Goal: Information Seeking & Learning: Learn about a topic

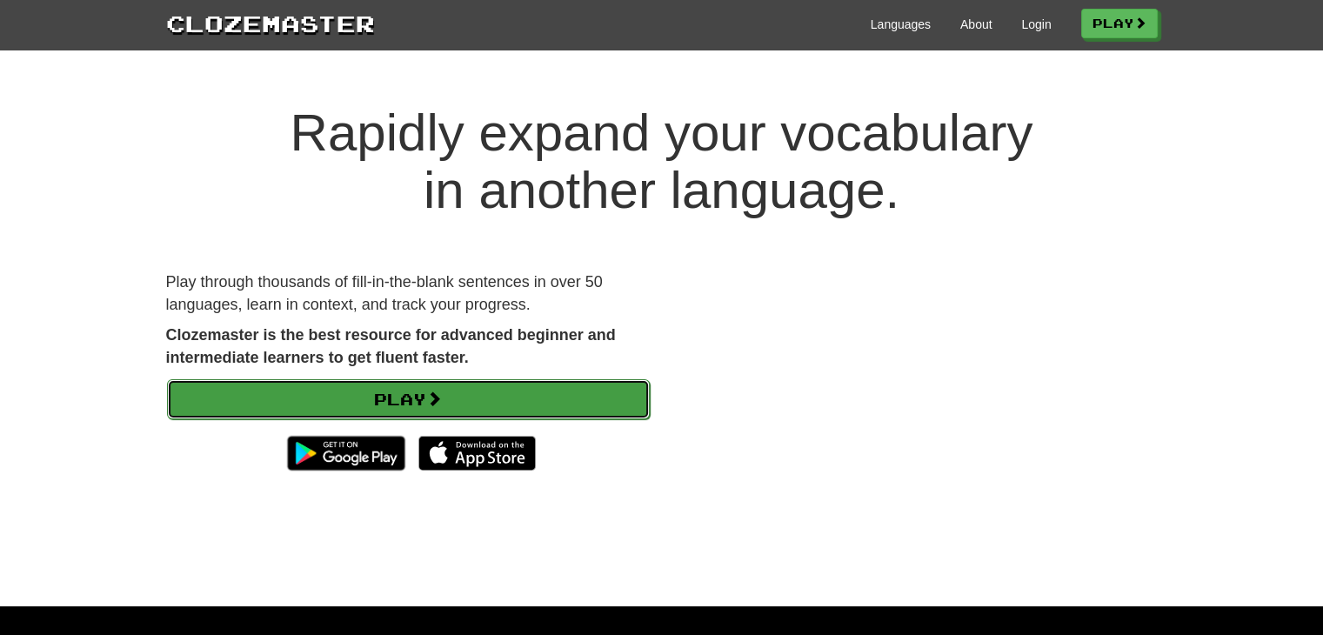
click at [444, 383] on link "Play" at bounding box center [408, 399] width 483 height 40
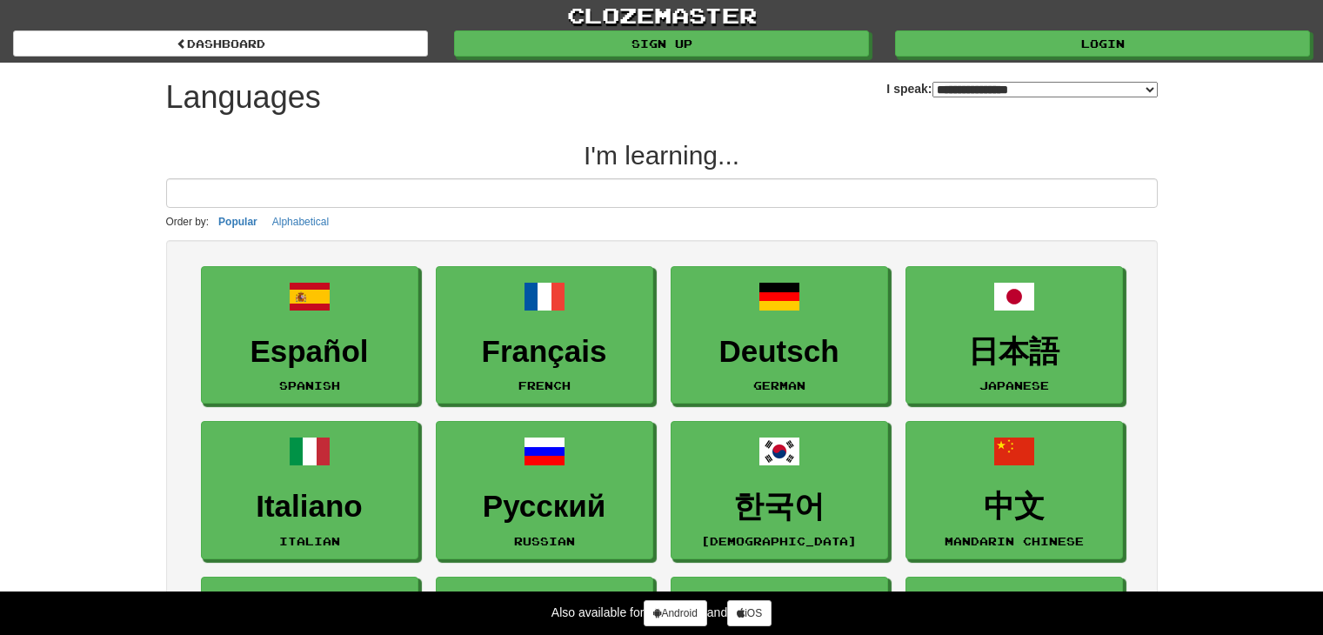
select select "*******"
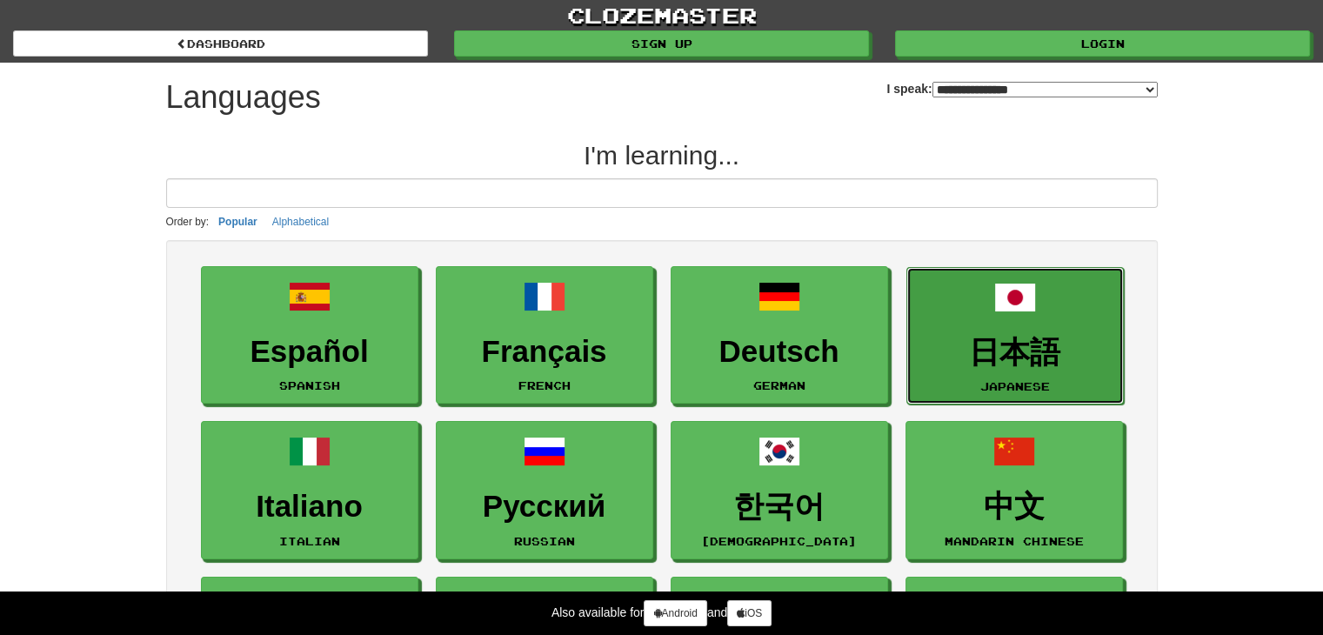
click at [996, 302] on span at bounding box center [1015, 298] width 42 height 42
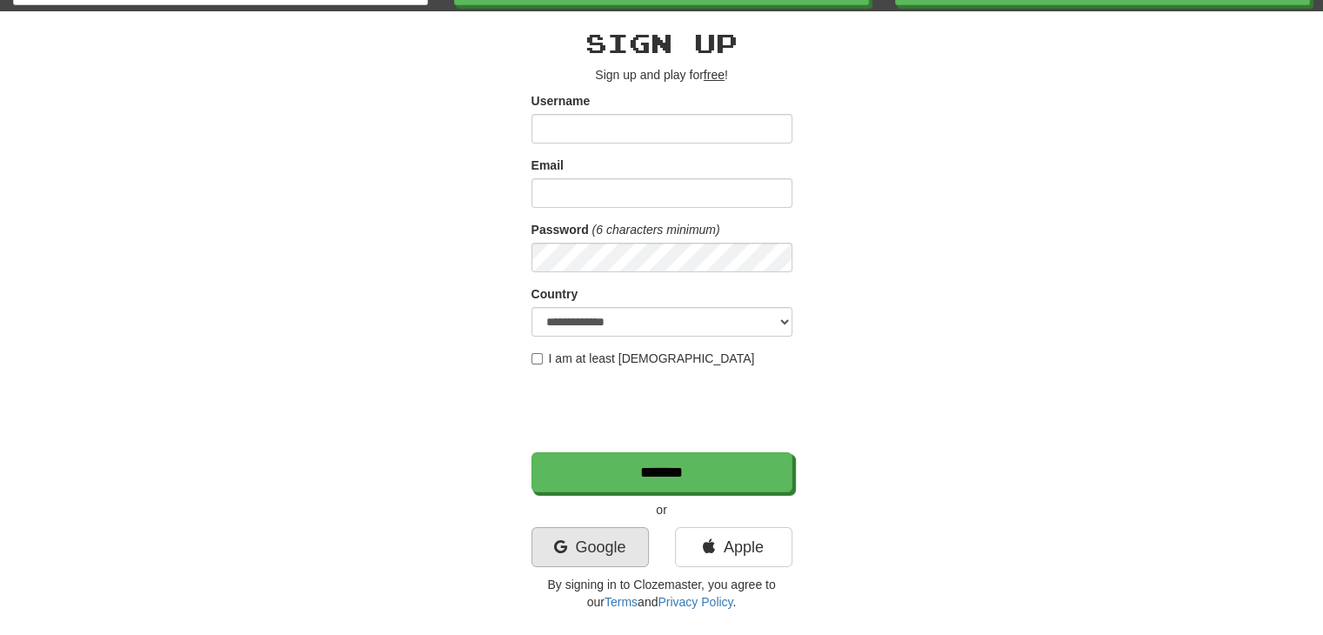
scroll to position [50, 0]
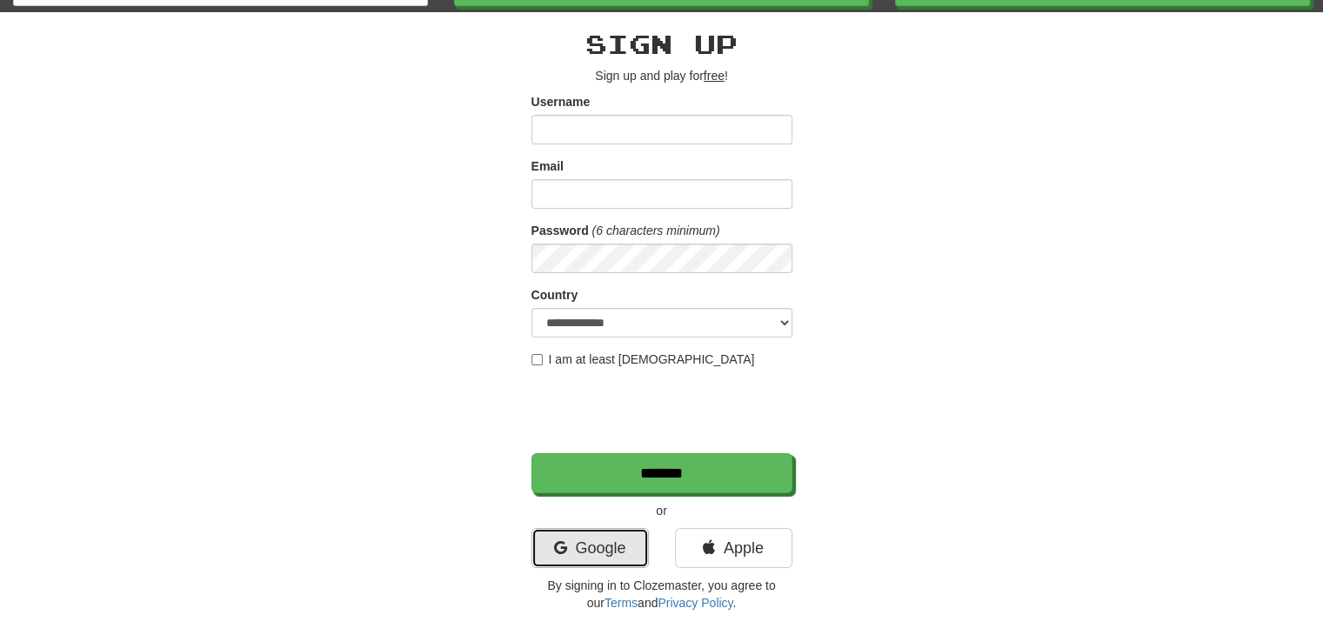
click at [577, 544] on link "Google" at bounding box center [589, 548] width 117 height 40
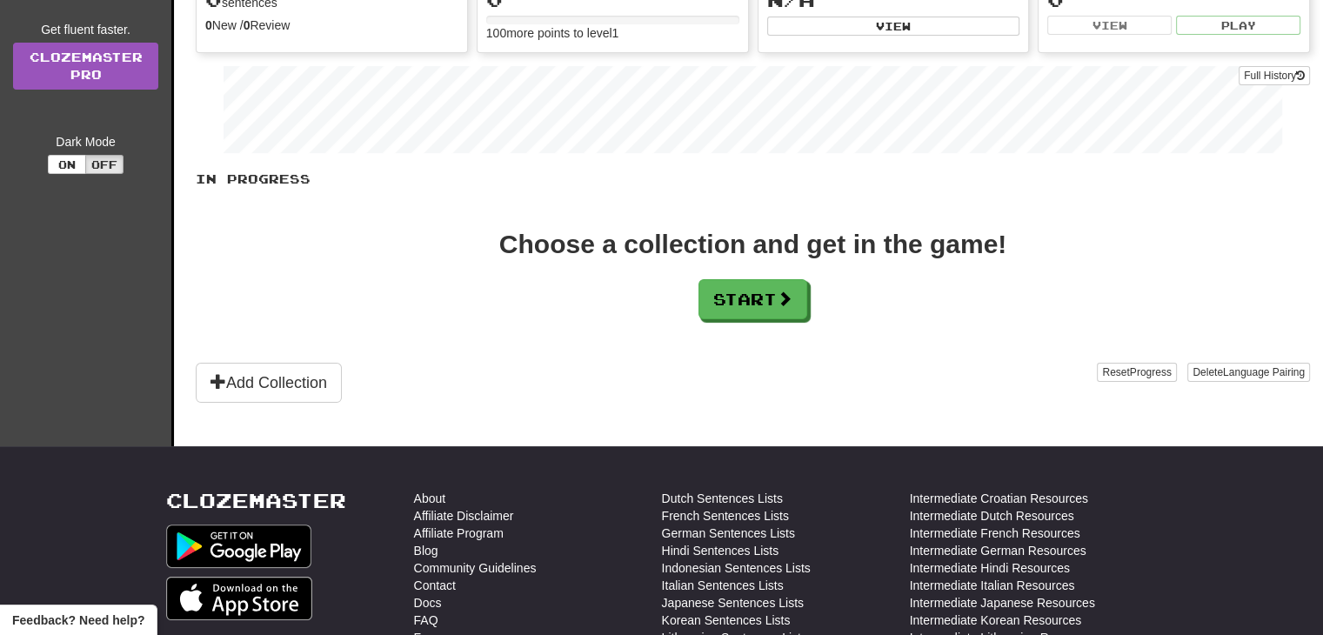
scroll to position [239, 0]
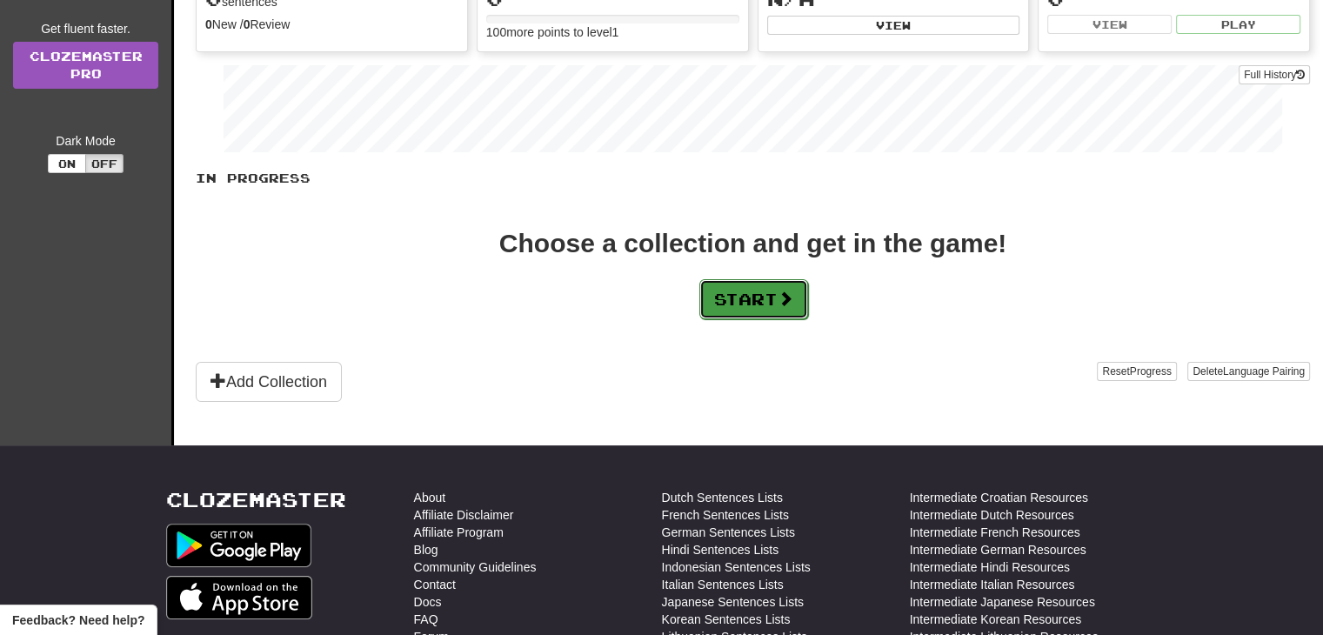
click at [740, 290] on button "Start" at bounding box center [753, 299] width 109 height 40
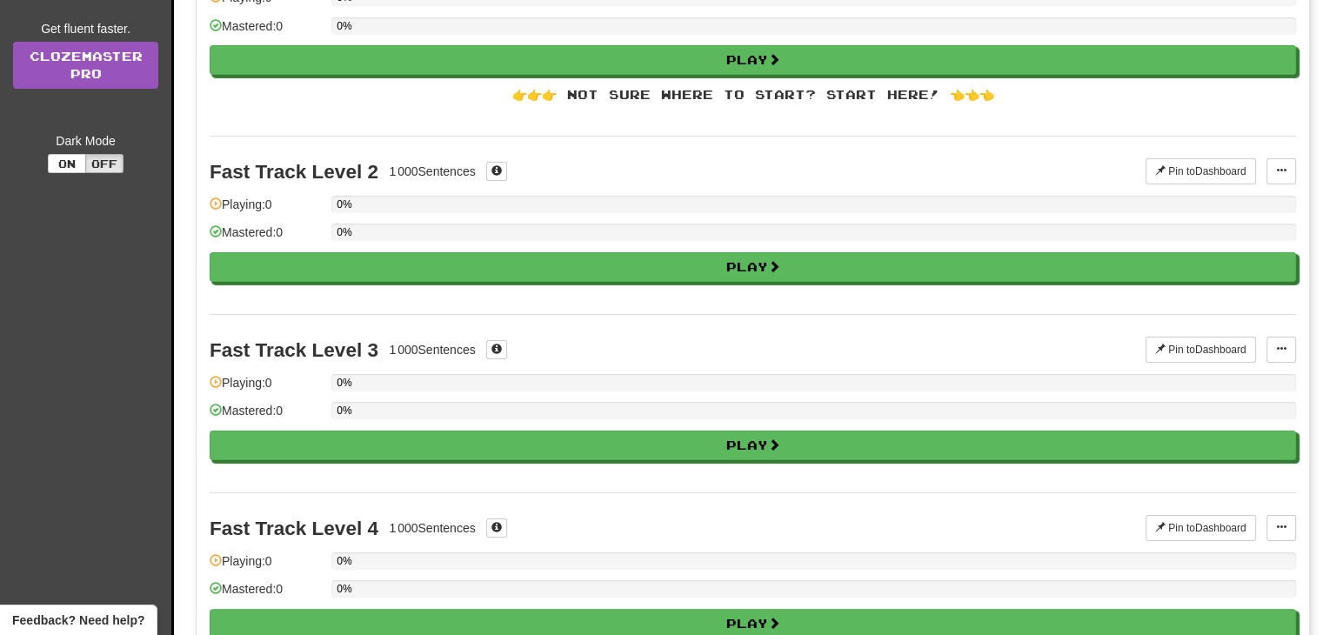
scroll to position [0, 0]
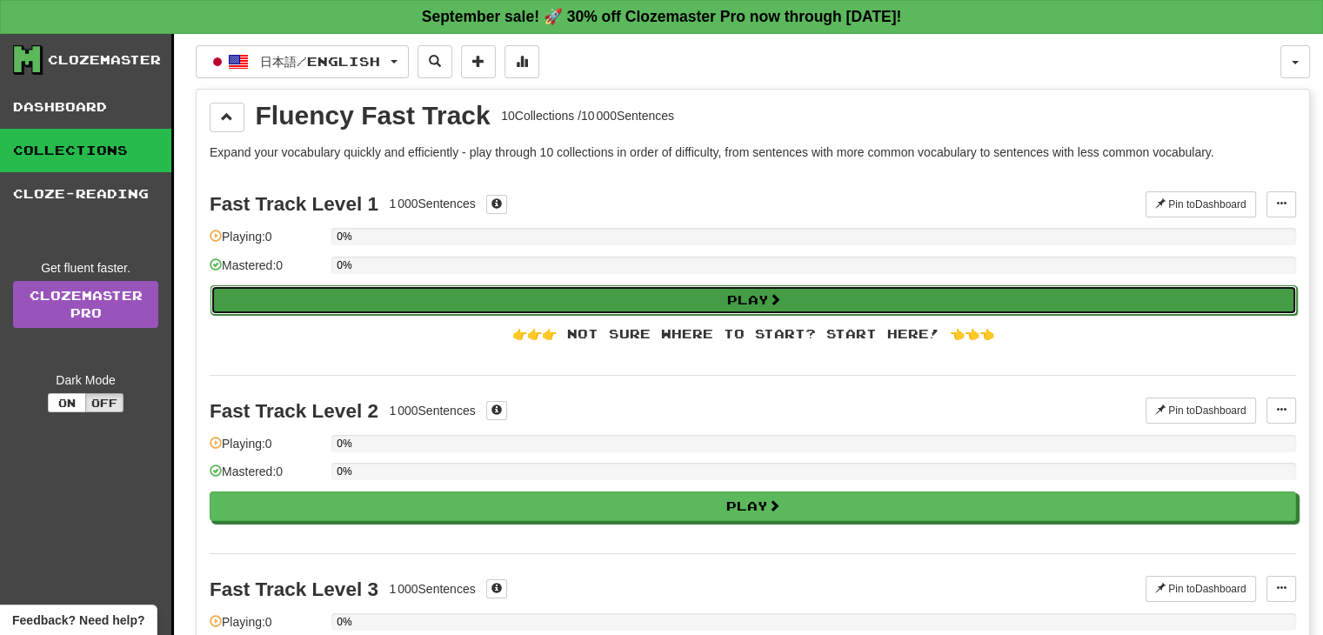
click at [410, 305] on button "Play" at bounding box center [753, 300] width 1086 height 30
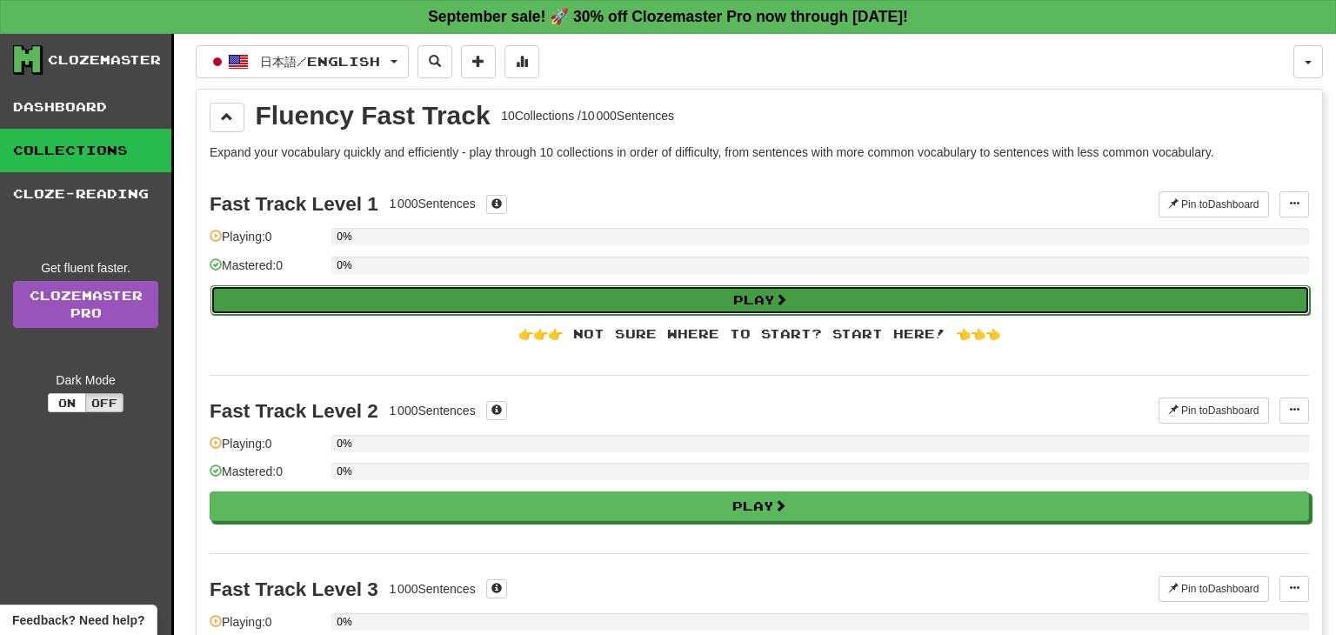
select select "**"
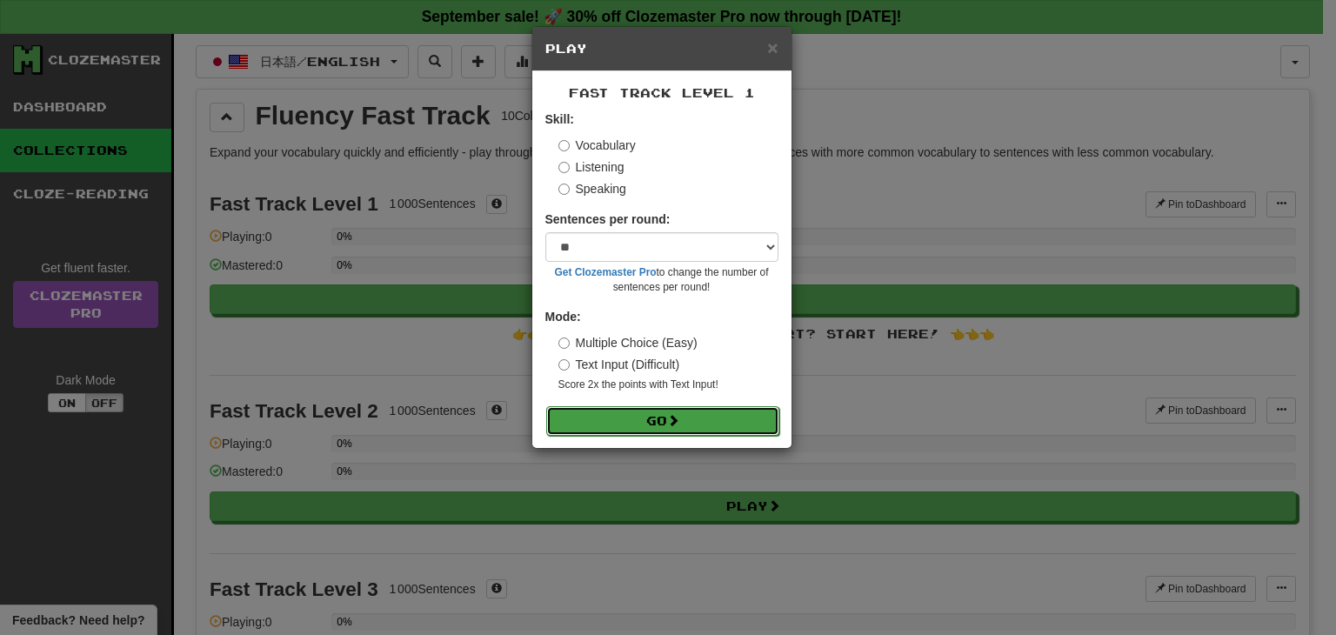
click at [624, 407] on button "Go" at bounding box center [662, 421] width 233 height 30
click at [786, 50] on div "× Play" at bounding box center [661, 49] width 259 height 44
click at [776, 50] on span "×" at bounding box center [772, 47] width 10 height 20
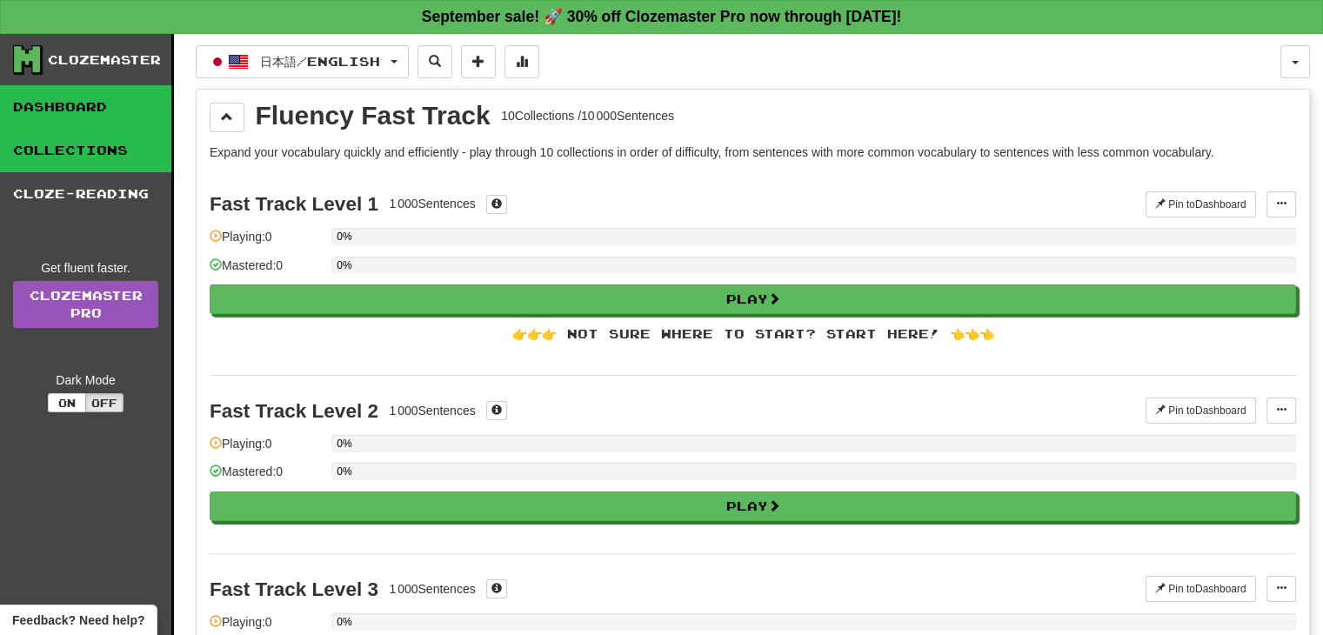
click at [87, 121] on link "Dashboard" at bounding box center [85, 106] width 171 height 43
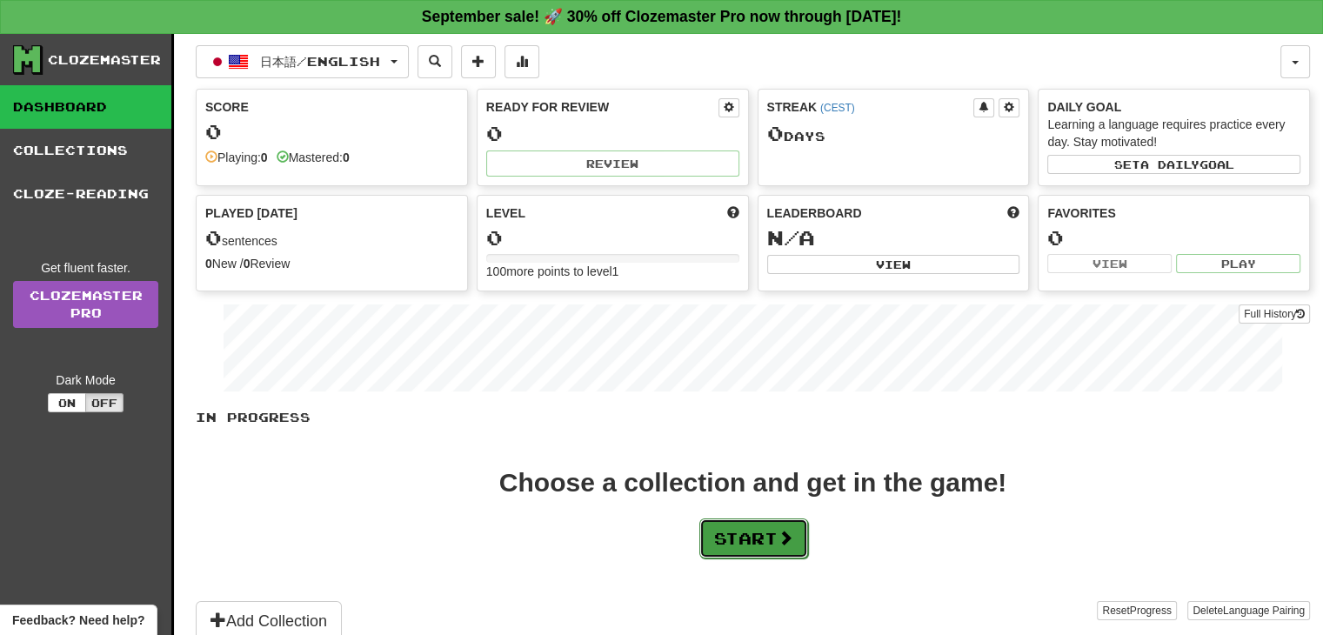
click at [757, 530] on button "Start" at bounding box center [753, 538] width 109 height 40
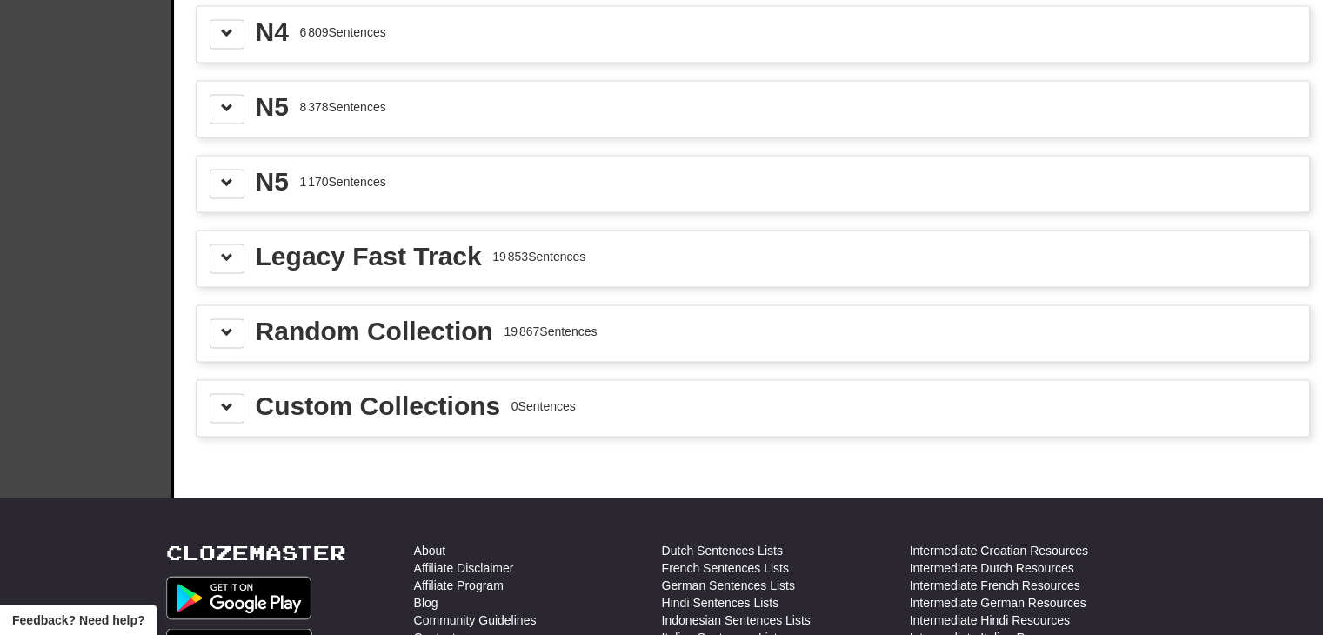
scroll to position [2754, 0]
click at [237, 172] on button at bounding box center [227, 183] width 35 height 30
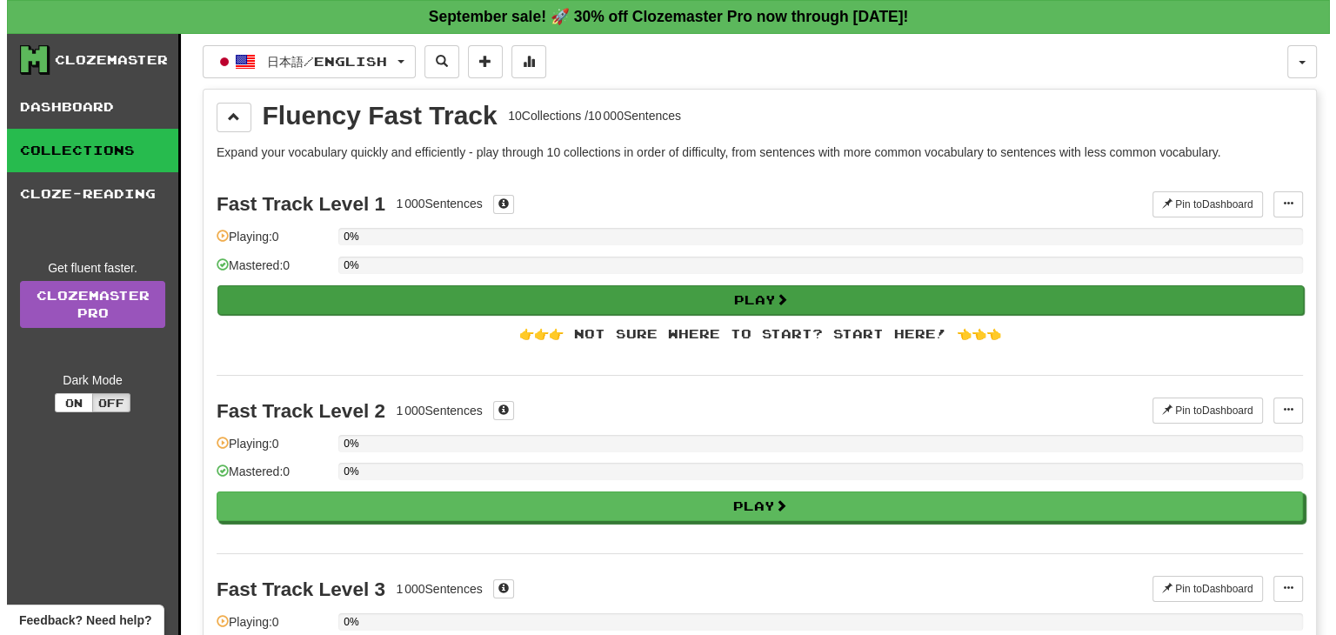
scroll to position [0, 0]
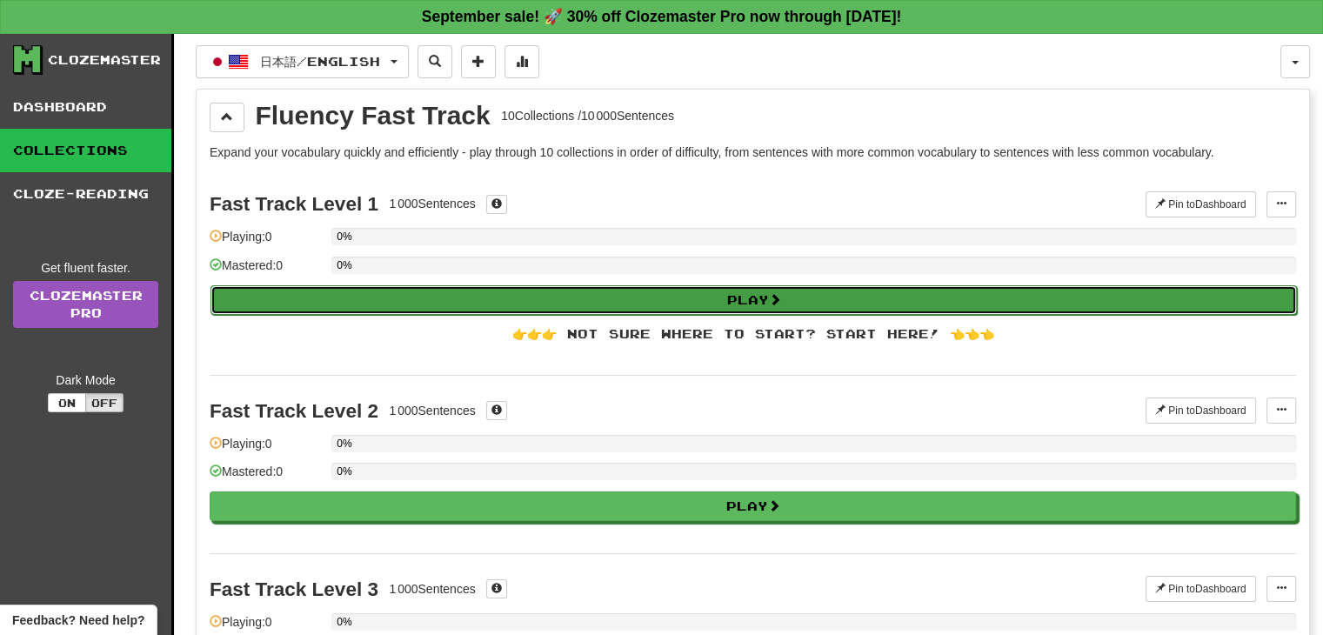
click at [348, 289] on button "Play" at bounding box center [753, 300] width 1086 height 30
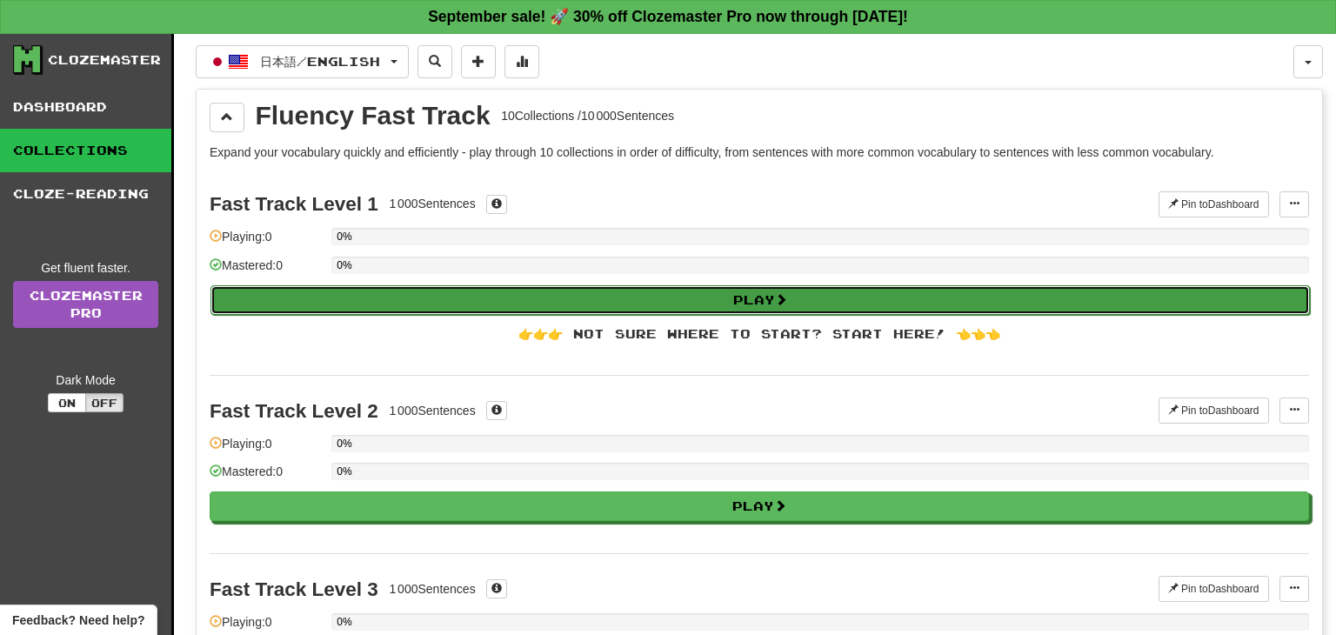
select select "**"
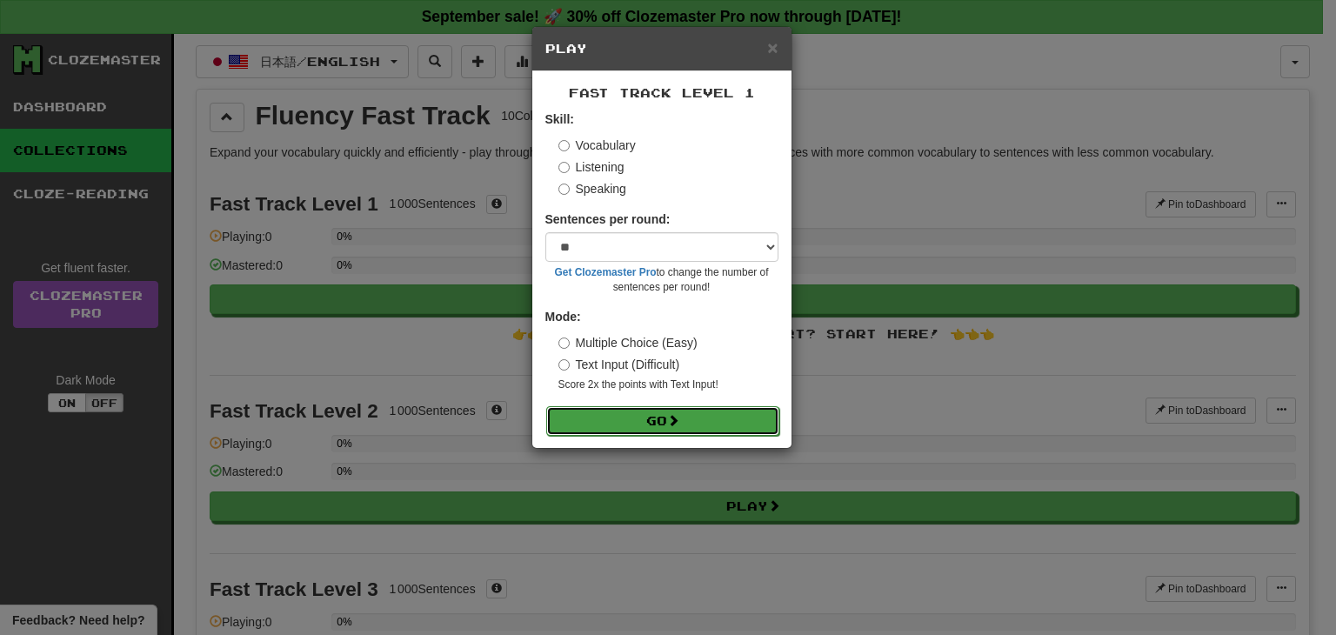
click at [650, 411] on button "Go" at bounding box center [662, 421] width 233 height 30
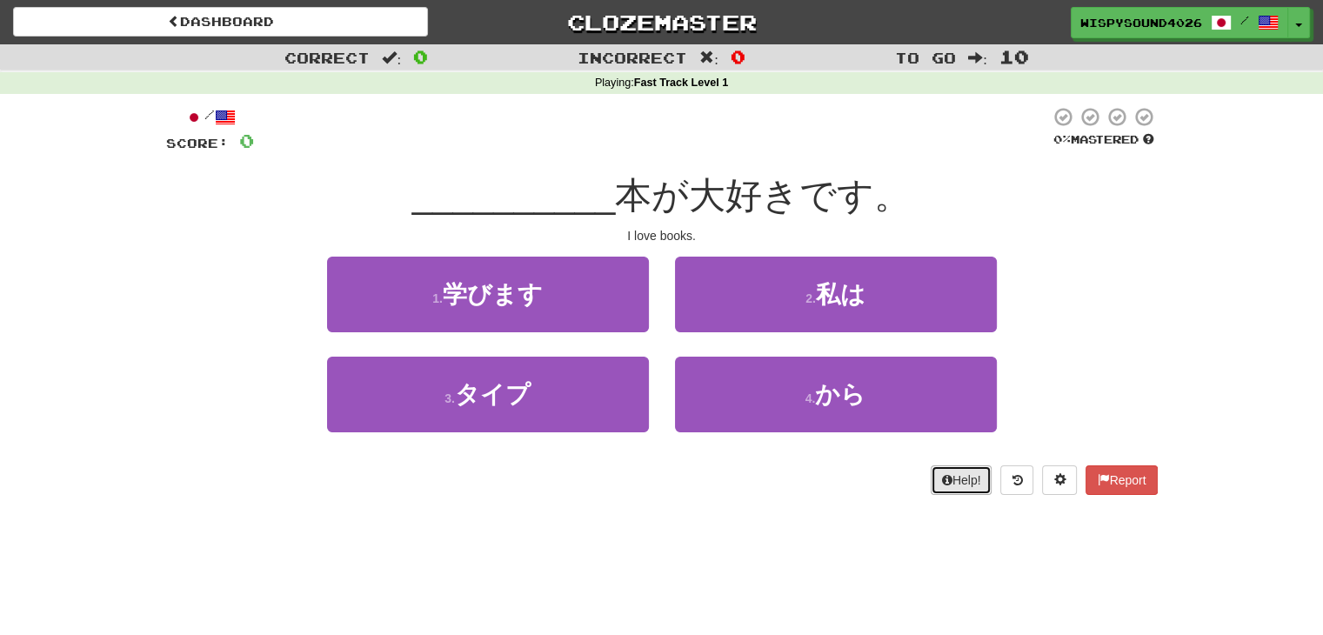
click at [967, 487] on button "Help!" at bounding box center [962, 480] width 62 height 30
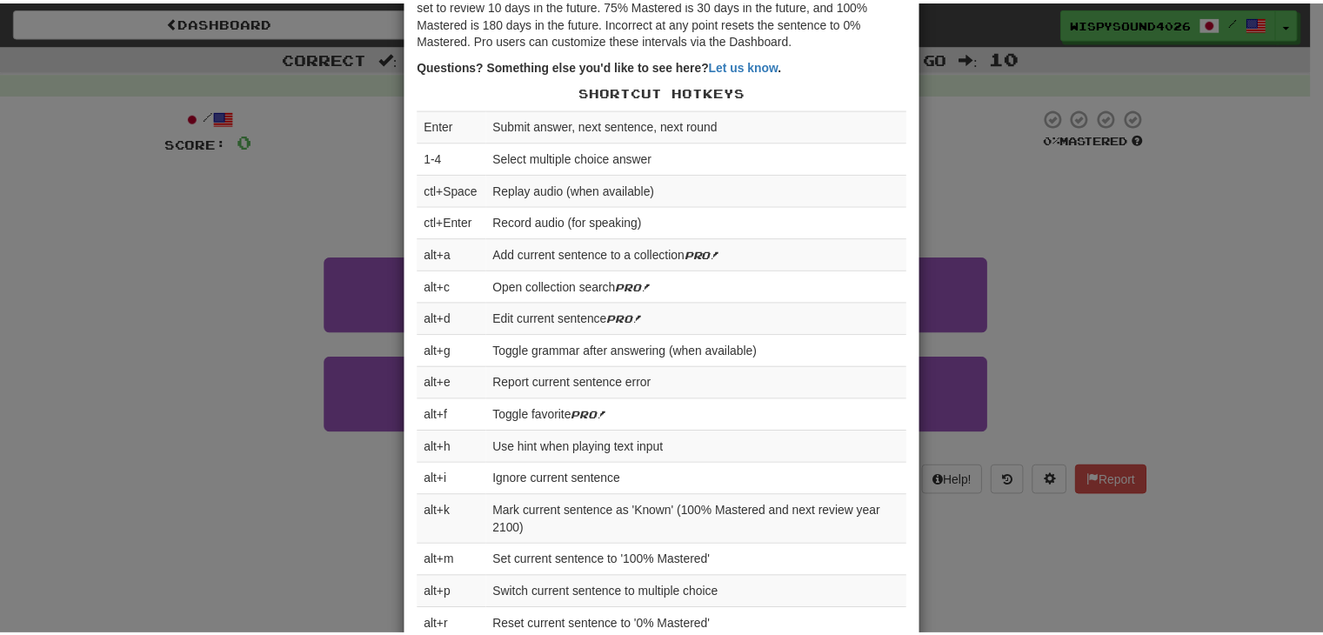
scroll to position [640, 0]
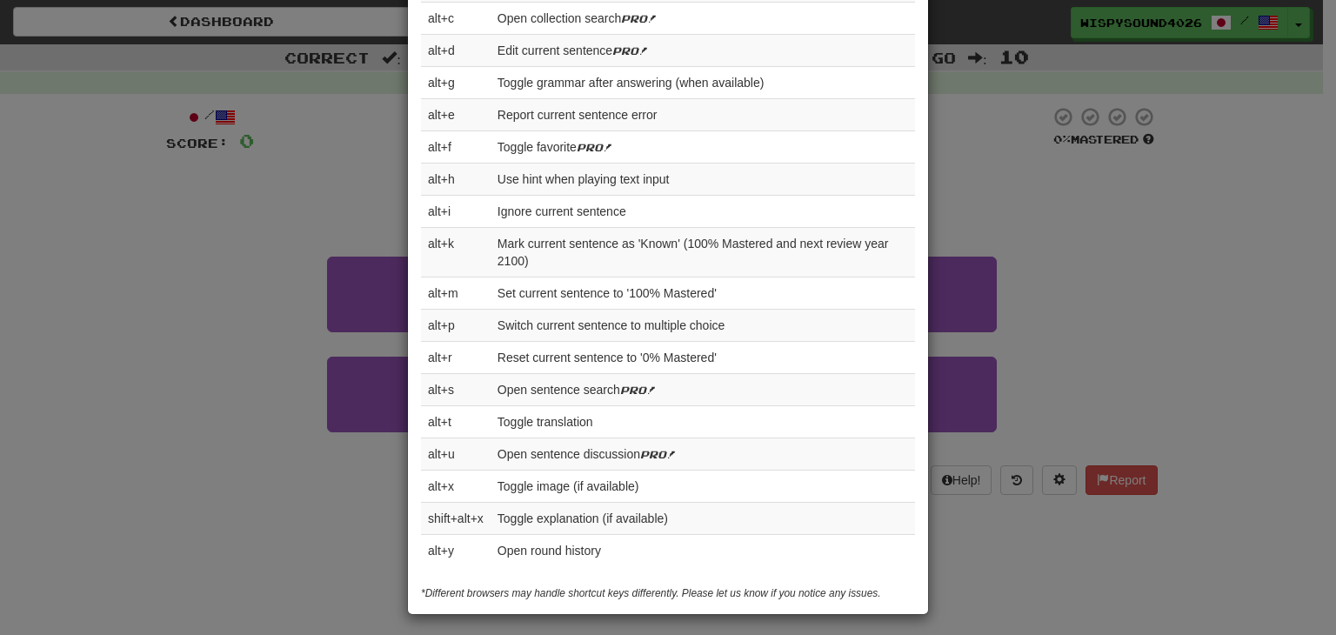
click at [218, 586] on div "× Help Complete the sentence with the correct missing word! 👉 Run Tutorial 👈 Po…" at bounding box center [668, 317] width 1336 height 635
